Goal: Navigation & Orientation: Find specific page/section

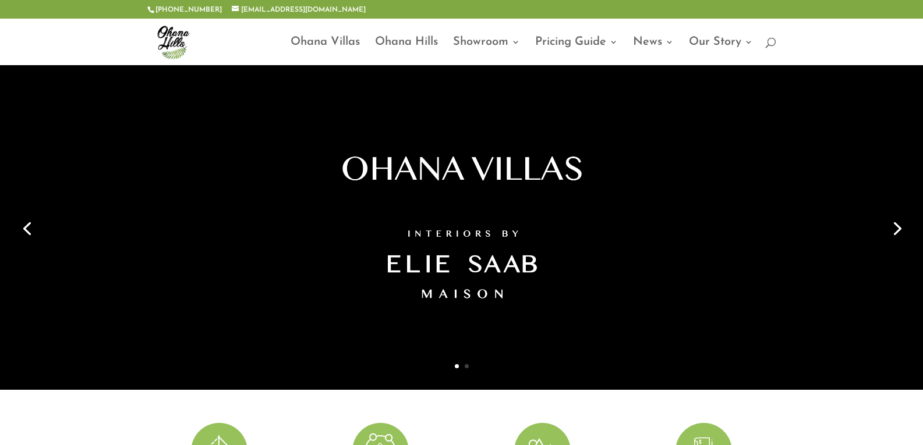
click at [894, 228] on link "Next" at bounding box center [896, 228] width 28 height 28
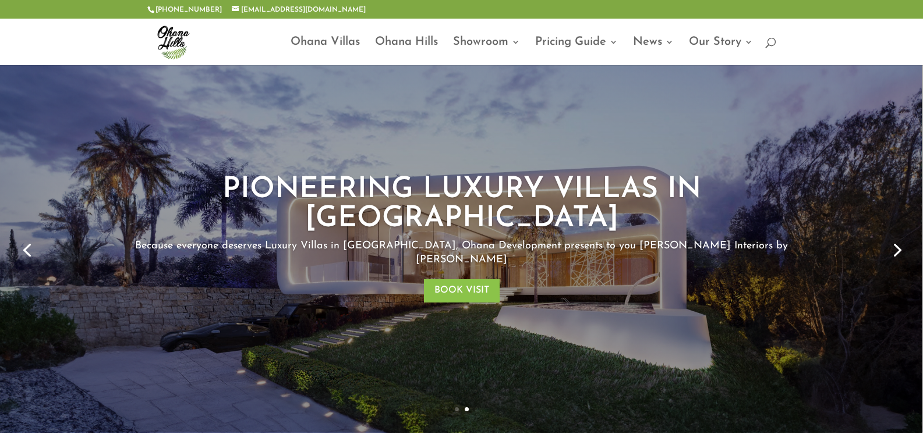
click at [894, 235] on link "Next" at bounding box center [896, 249] width 28 height 28
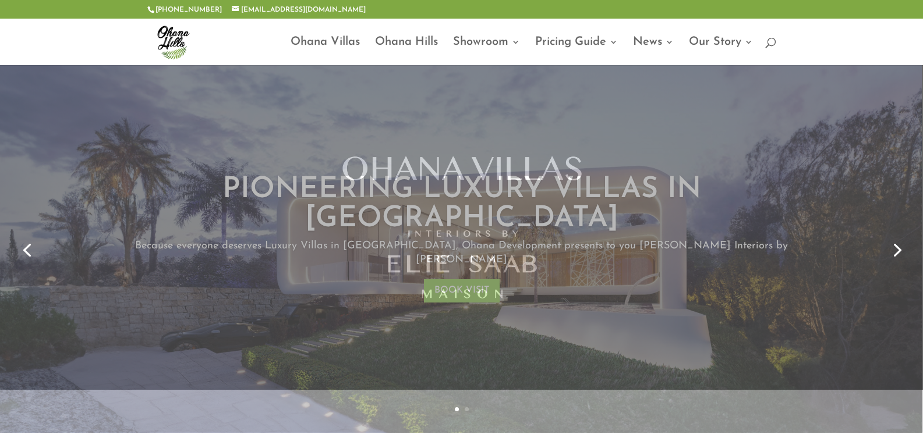
click at [894, 235] on link "Next" at bounding box center [896, 249] width 28 height 28
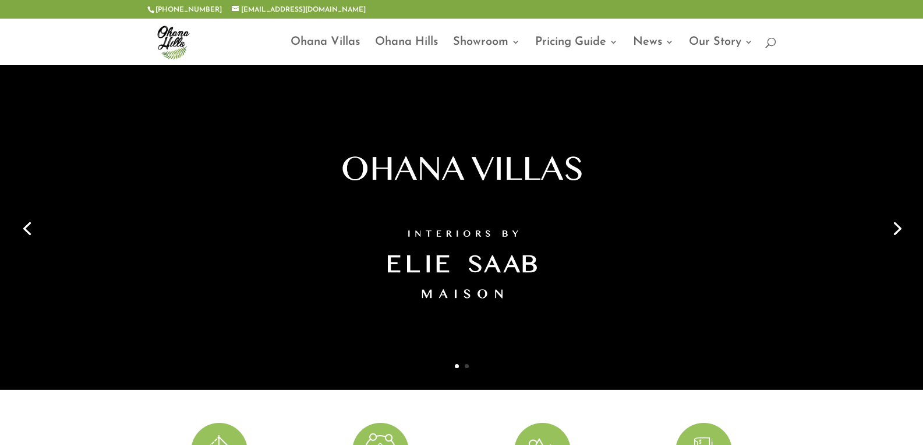
click at [894, 228] on link "Next" at bounding box center [896, 228] width 28 height 28
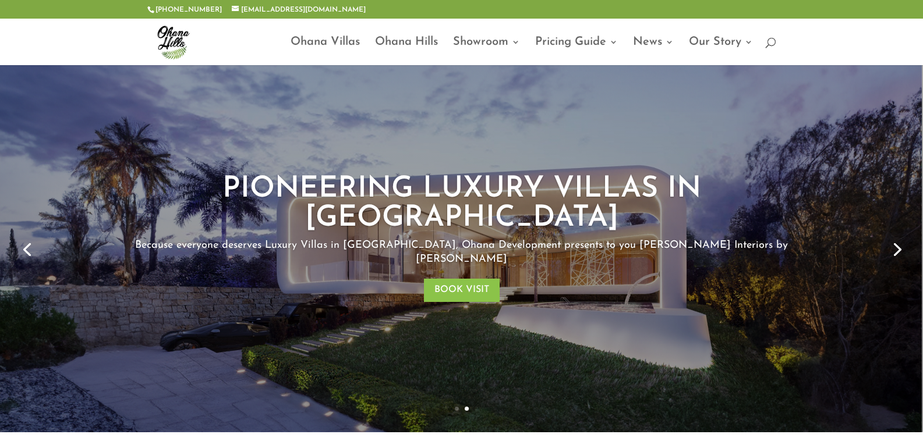
click at [474, 314] on div "PIONEERING LUXURY VILLAS IN [GEOGRAPHIC_DATA] Because everyone deserves Luxury …" at bounding box center [461, 249] width 812 height 368
click at [26, 235] on link "Previous" at bounding box center [27, 249] width 28 height 28
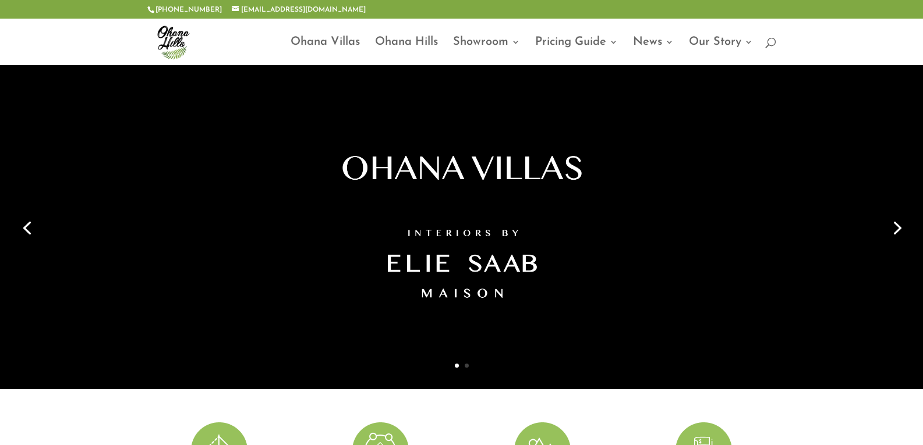
click at [896, 231] on link "Next" at bounding box center [896, 227] width 28 height 28
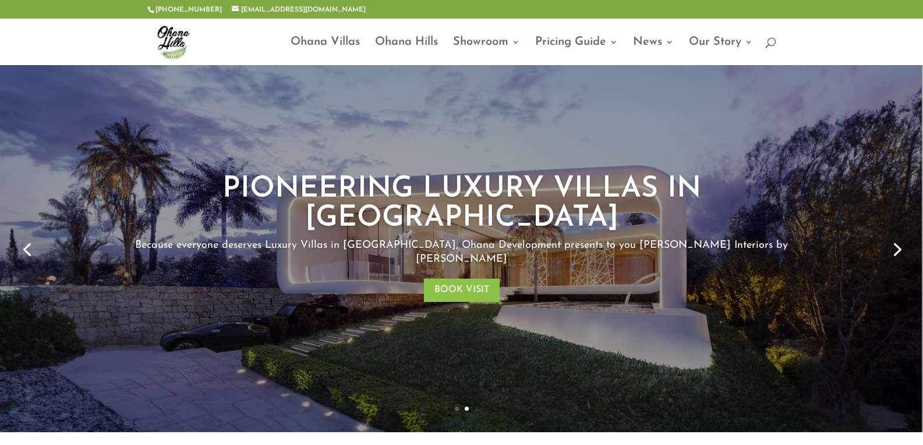
click at [445, 269] on div "PIONEERING LUXURY VILLAS IN [GEOGRAPHIC_DATA] Because everyone deserves Luxury …" at bounding box center [461, 249] width 812 height 368
drag, startPoint x: 437, startPoint y: 329, endPoint x: 452, endPoint y: 345, distance: 21.8
click at [452, 345] on div "PIONEERING LUXURY VILLAS IN [GEOGRAPHIC_DATA] Because everyone deserves Luxury …" at bounding box center [461, 249] width 812 height 368
click at [455, 407] on link "1" at bounding box center [457, 409] width 4 height 4
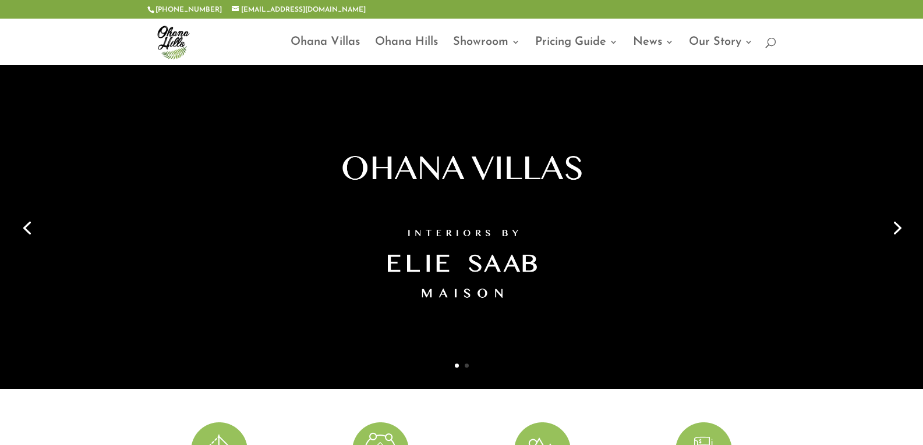
click at [466, 366] on link "2" at bounding box center [466, 366] width 4 height 4
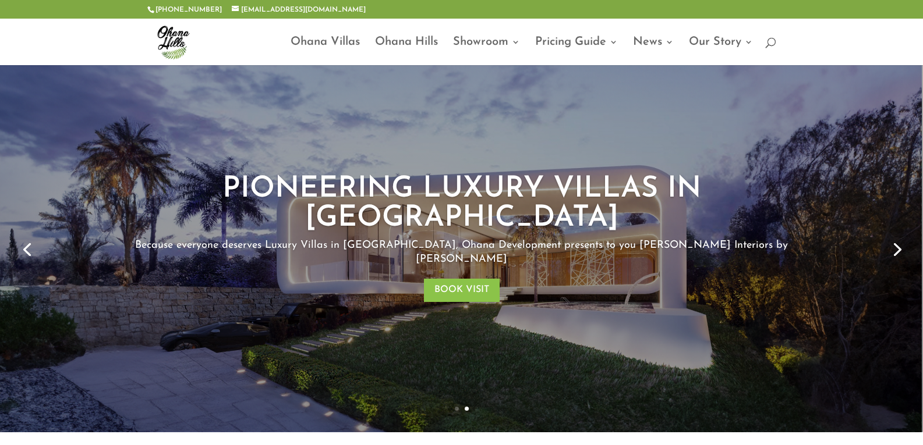
click at [466, 407] on link "2" at bounding box center [466, 409] width 4 height 4
